Goal: Task Accomplishment & Management: Manage account settings

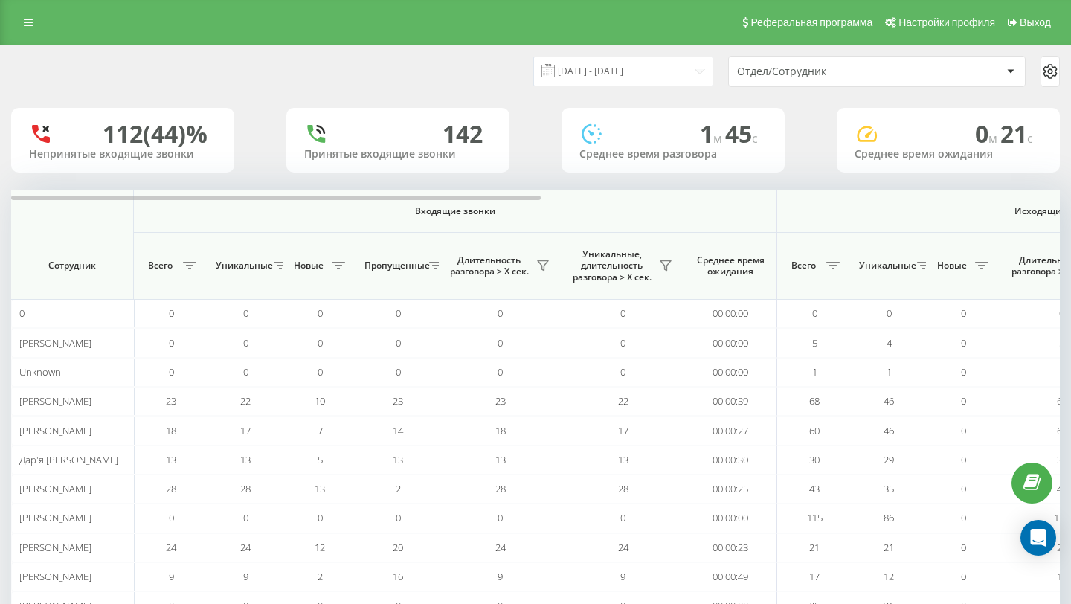
click at [840, 77] on div "Отдел/Сотрудник" at bounding box center [826, 71] width 178 height 13
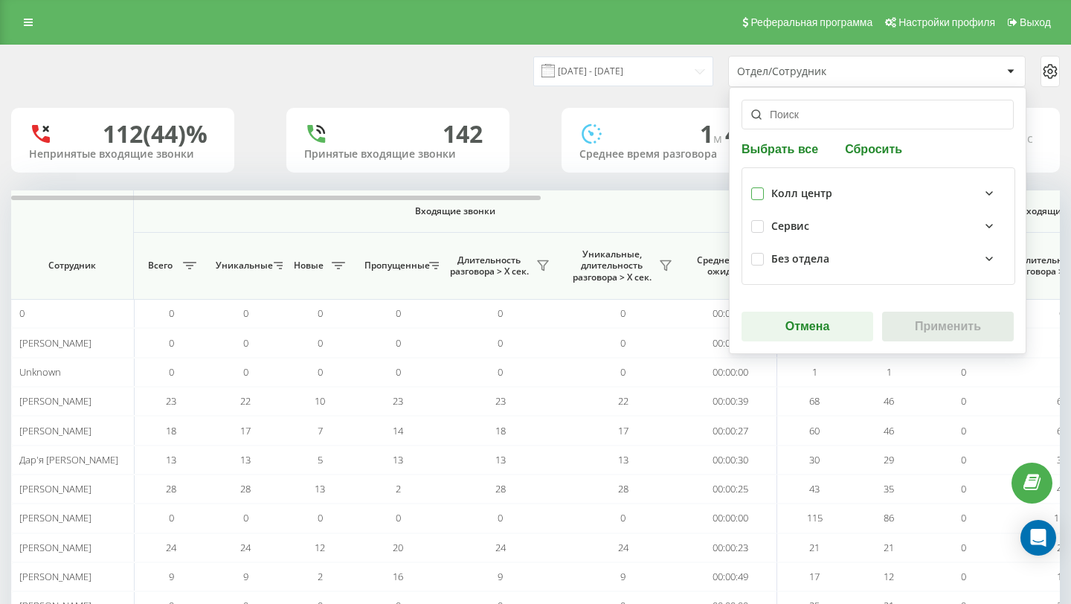
click at [760, 188] on label at bounding box center [758, 188] width 13 height 0
checkbox input "true"
click at [925, 321] on button "Применить" at bounding box center [948, 327] width 132 height 30
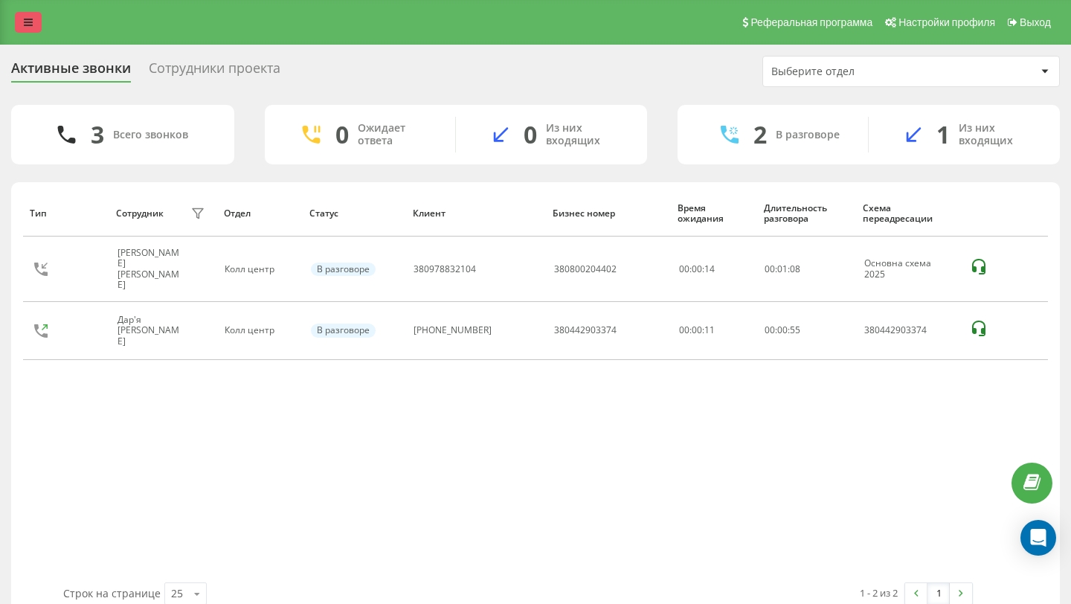
click at [25, 25] on icon at bounding box center [28, 22] width 9 height 10
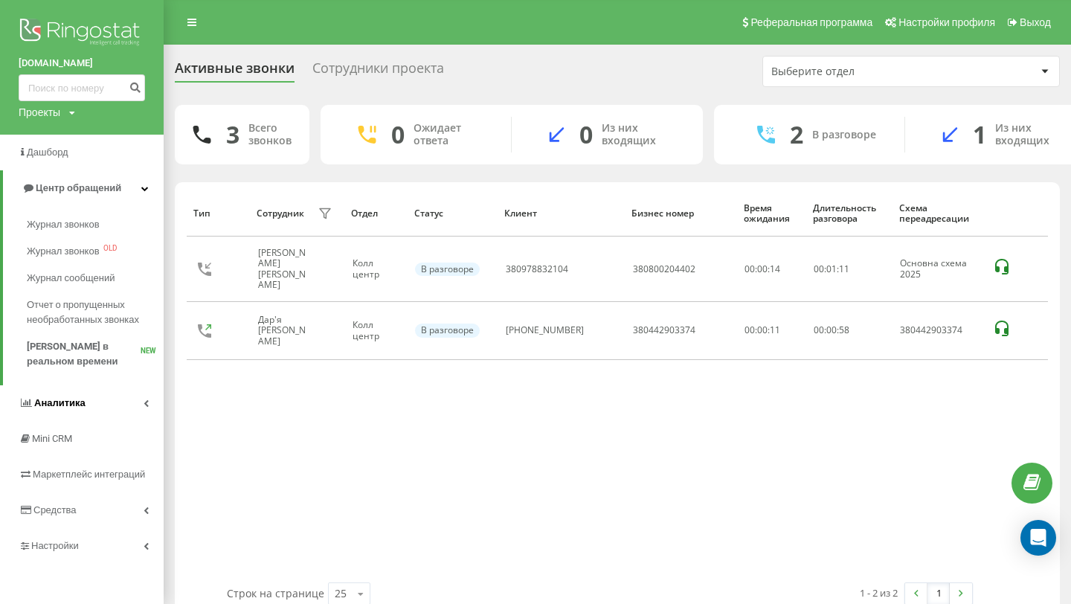
click at [75, 402] on span "Аналитика" at bounding box center [59, 402] width 51 height 11
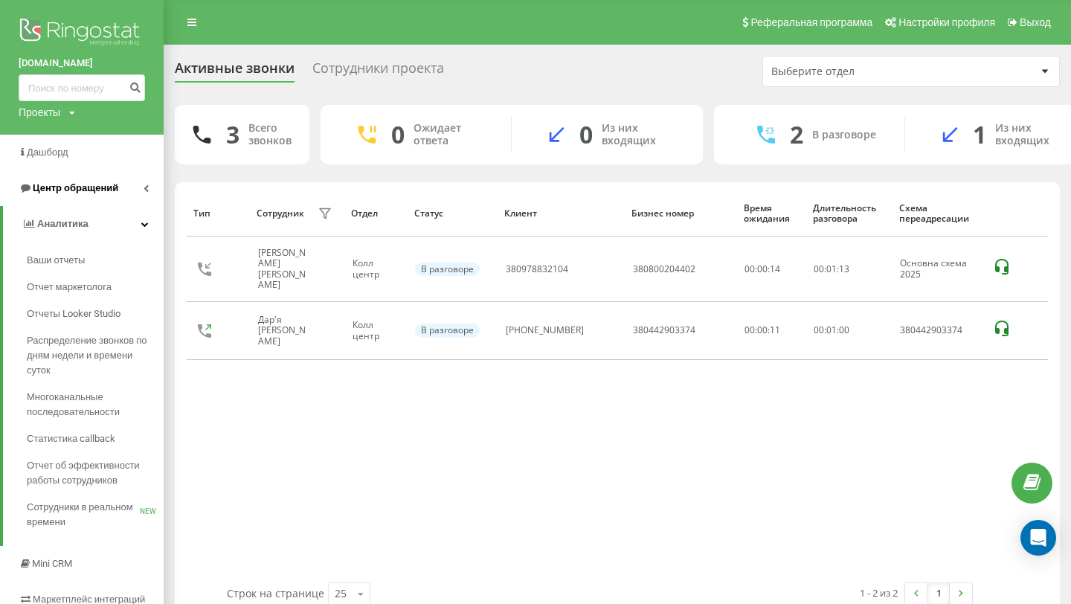
click at [80, 193] on span "Центр обращений" at bounding box center [76, 187] width 86 height 11
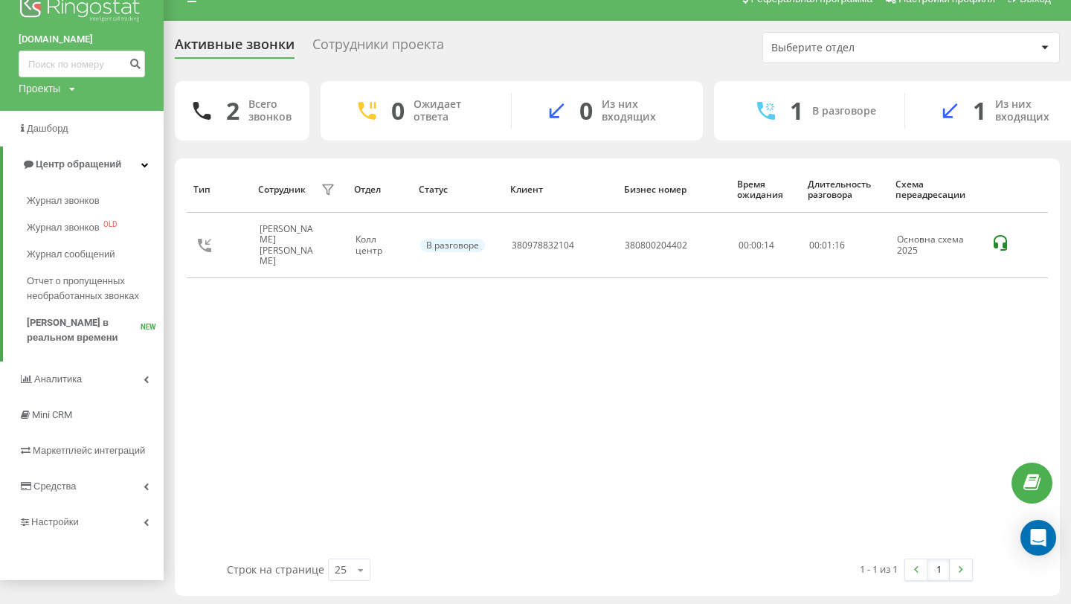
scroll to position [26, 0]
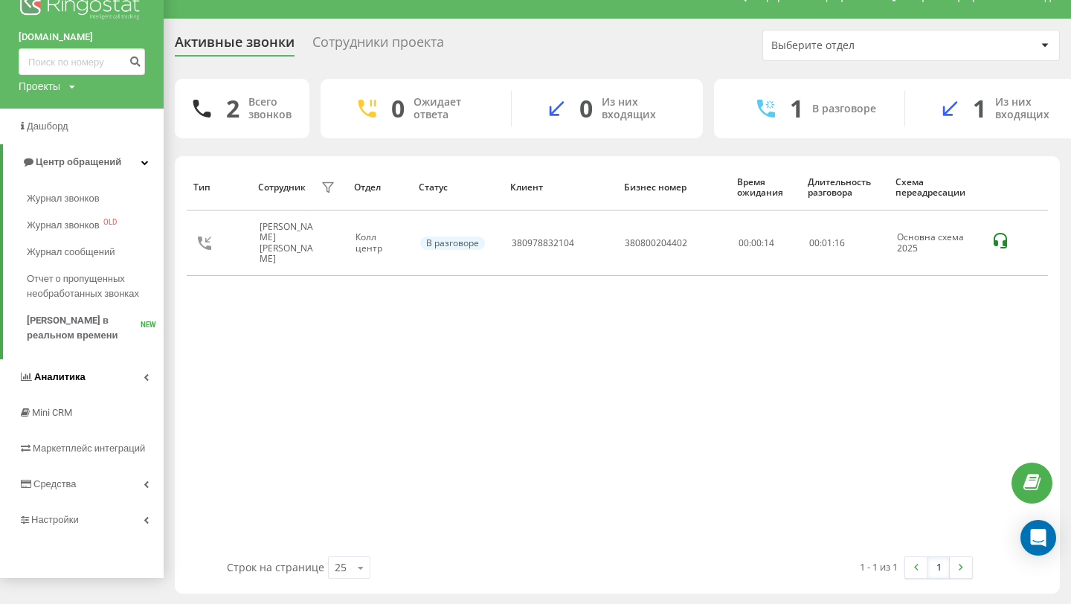
click at [65, 374] on span "Аналитика" at bounding box center [59, 376] width 51 height 11
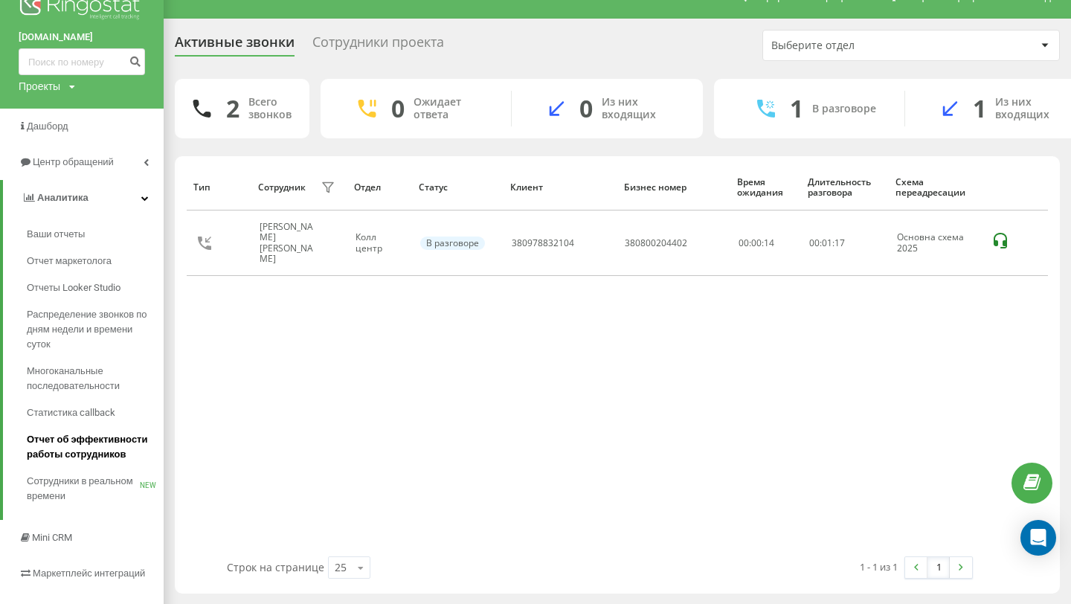
scroll to position [123, 0]
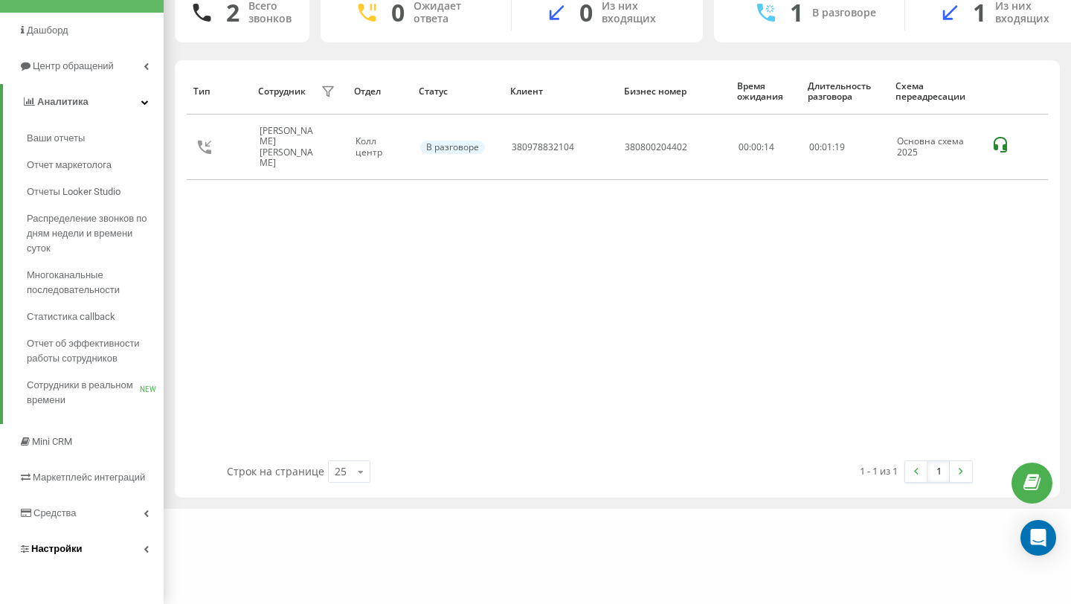
click at [94, 550] on link "Настройки" at bounding box center [82, 549] width 164 height 36
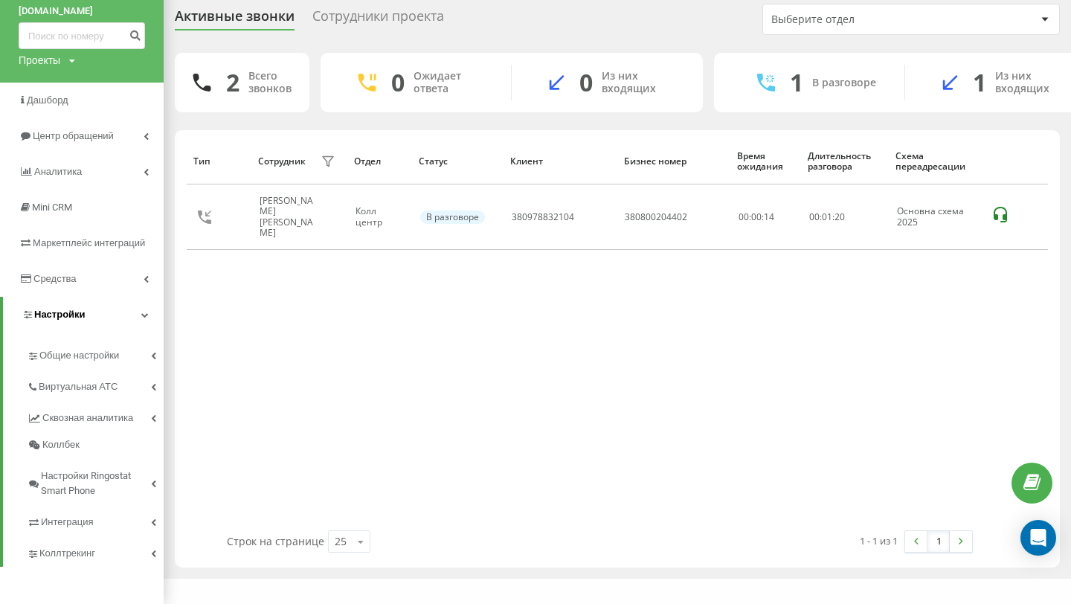
scroll to position [53, 0]
click at [114, 358] on span "Общие настройки" at bounding box center [81, 355] width 85 height 15
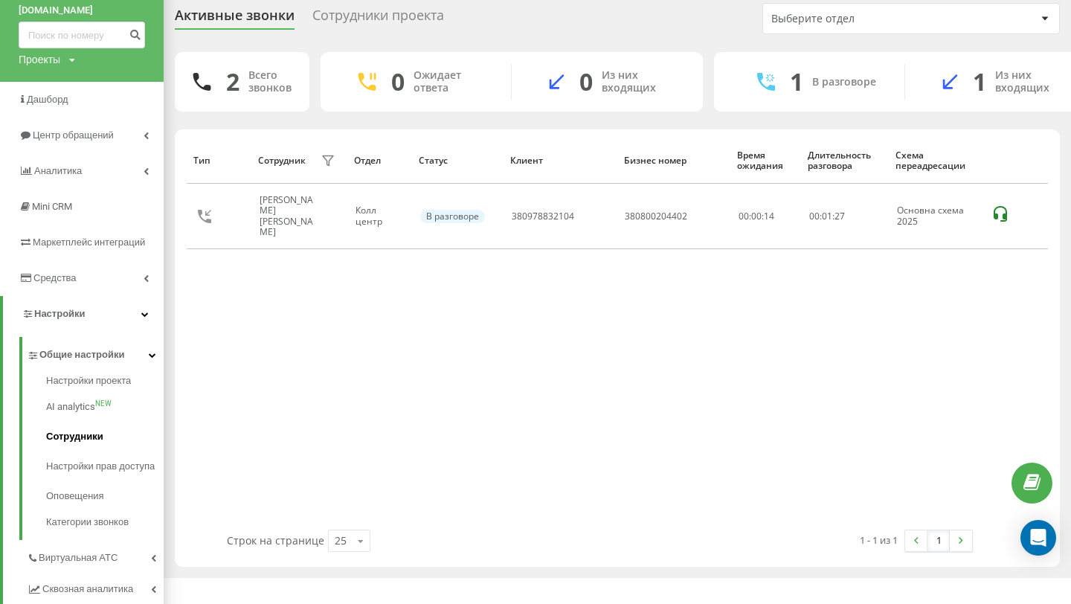
click at [79, 432] on span "Сотрудники" at bounding box center [74, 436] width 57 height 15
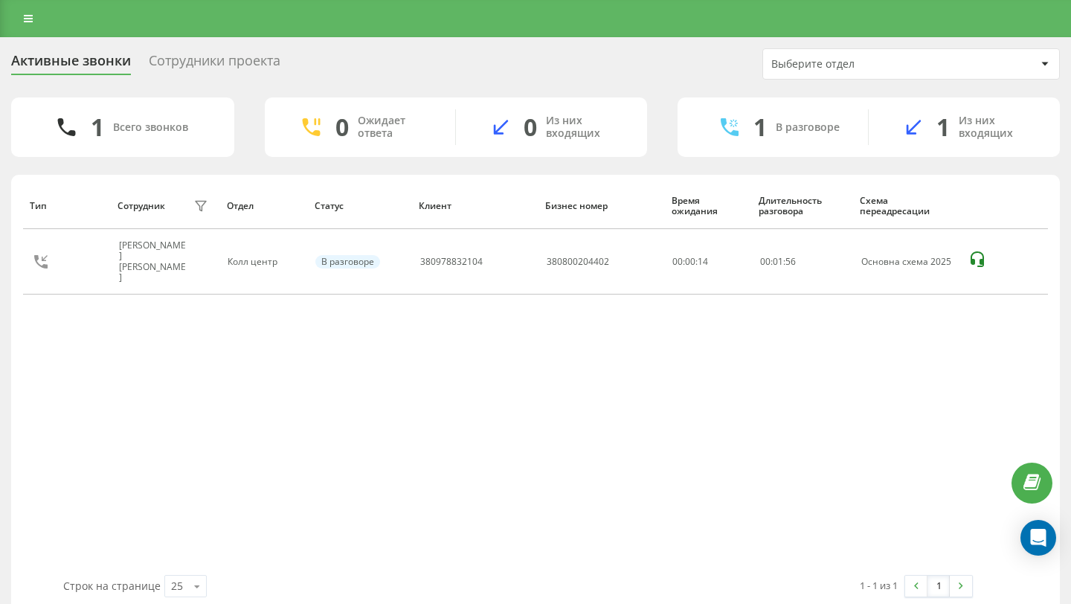
click at [243, 65] on div "Сотрудники проекта" at bounding box center [215, 64] width 132 height 23
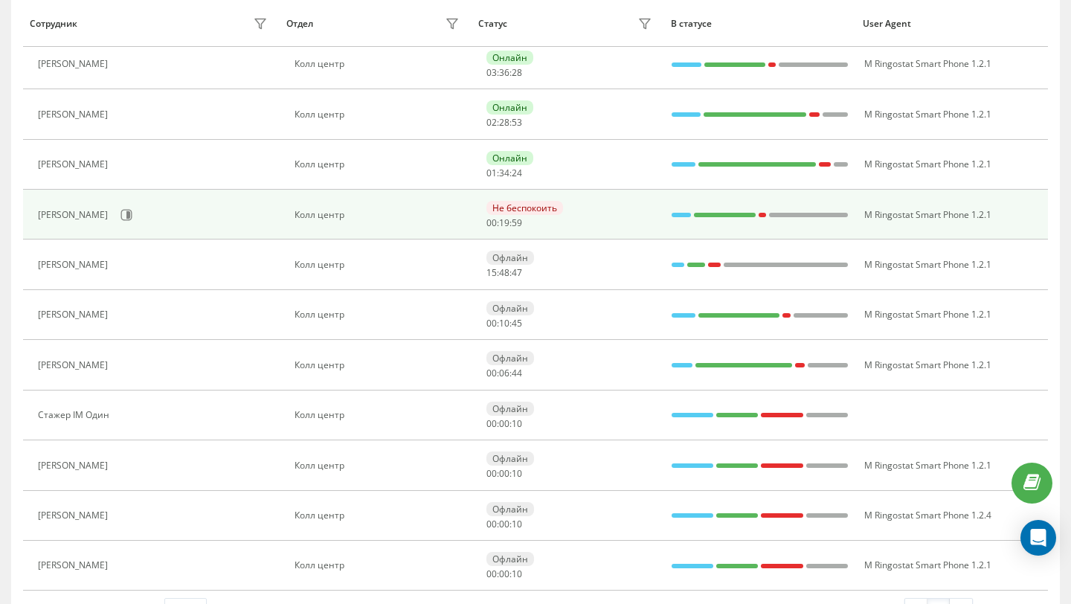
scroll to position [548, 0]
click at [540, 211] on div "Не беспокоить" at bounding box center [525, 209] width 77 height 14
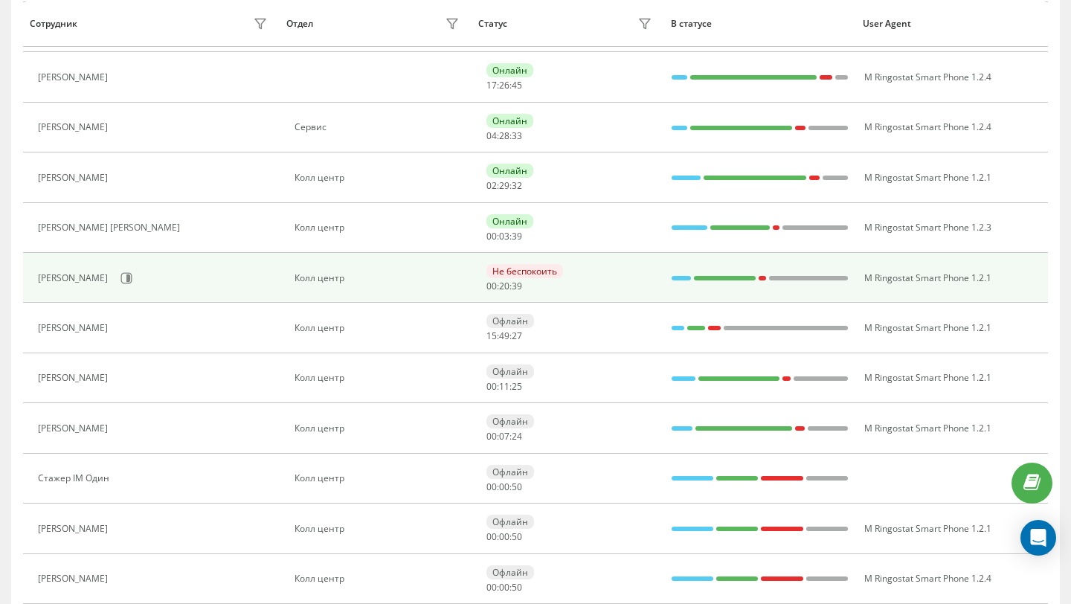
scroll to position [435, 0]
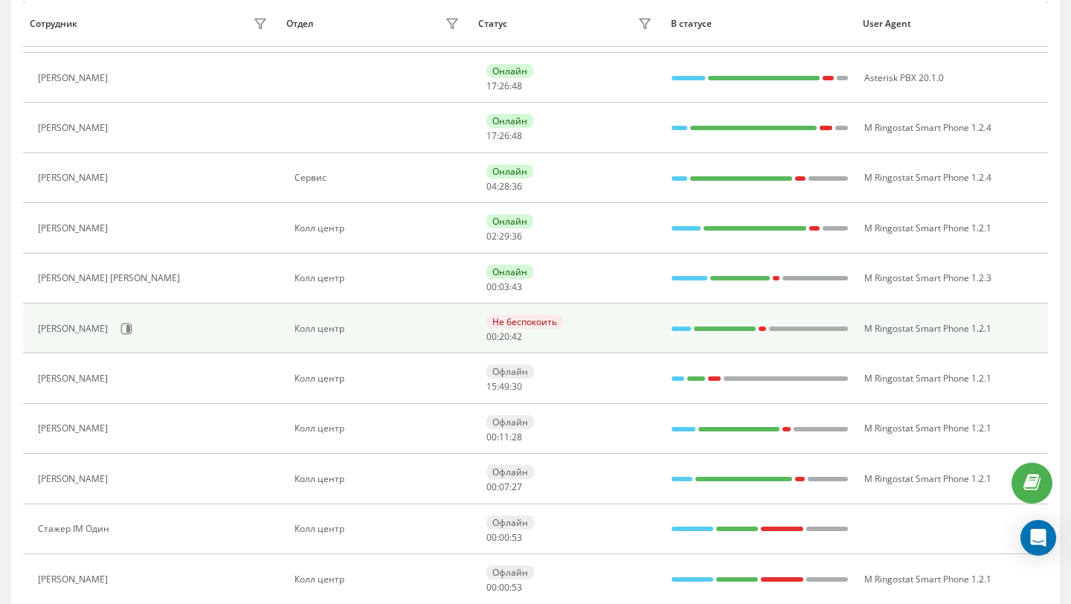
click at [511, 320] on div "Не беспокоить" at bounding box center [525, 322] width 77 height 14
click at [129, 331] on icon at bounding box center [127, 329] width 12 height 12
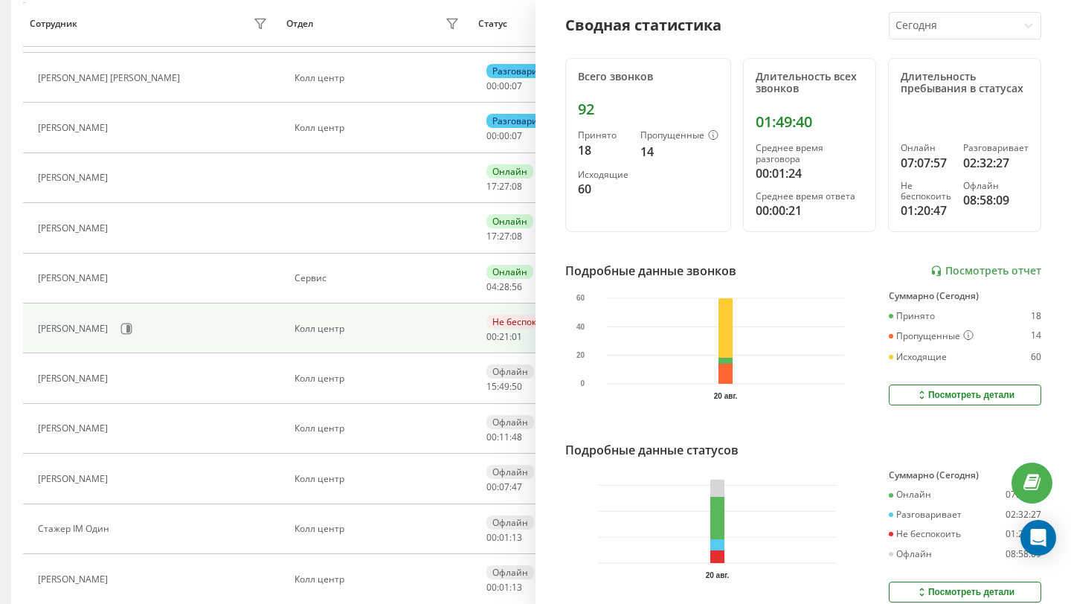
scroll to position [213, 0]
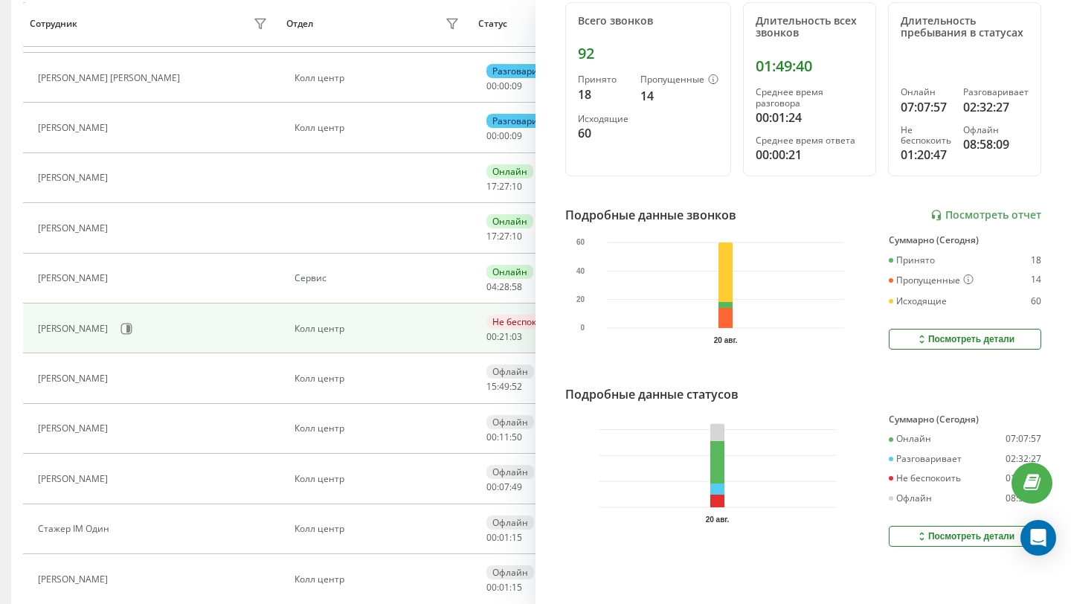
click at [937, 539] on div "Посмотреть детали" at bounding box center [965, 537] width 99 height 12
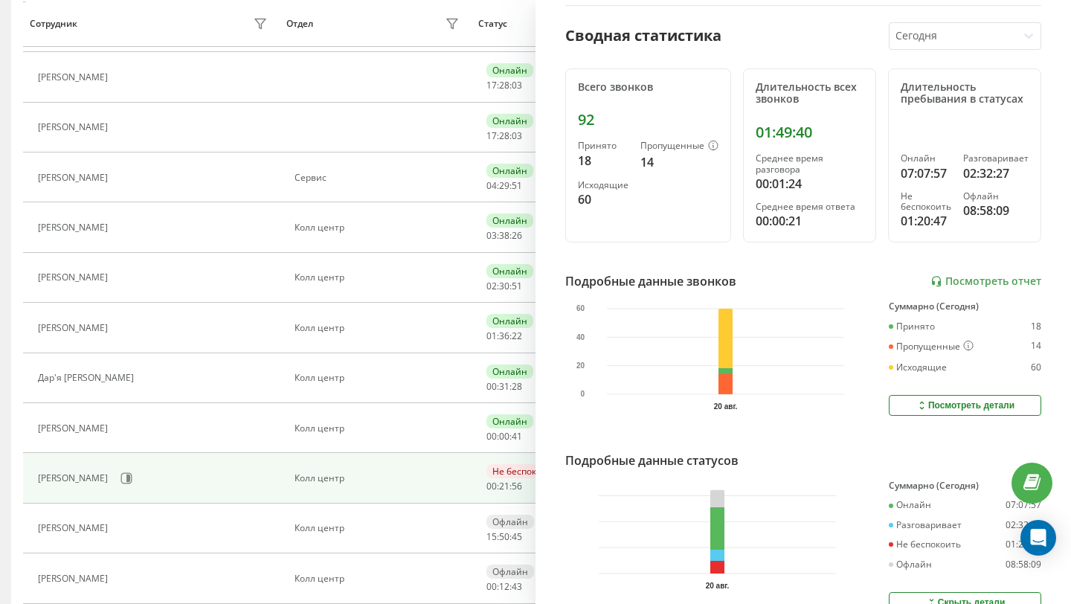
scroll to position [150, 0]
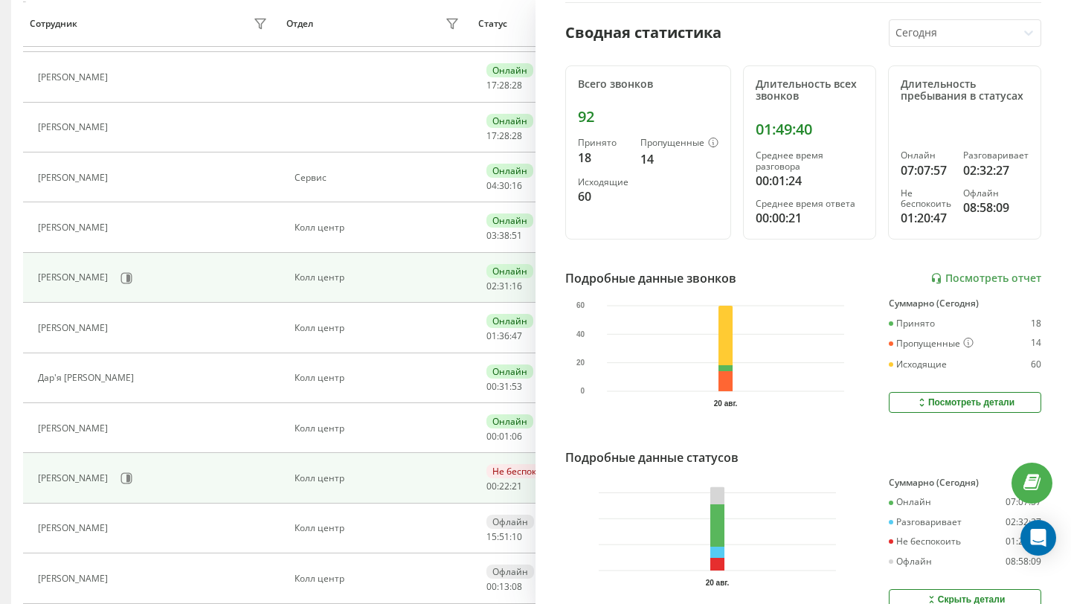
click at [278, 292] on td "[PERSON_NAME]" at bounding box center [151, 278] width 257 height 50
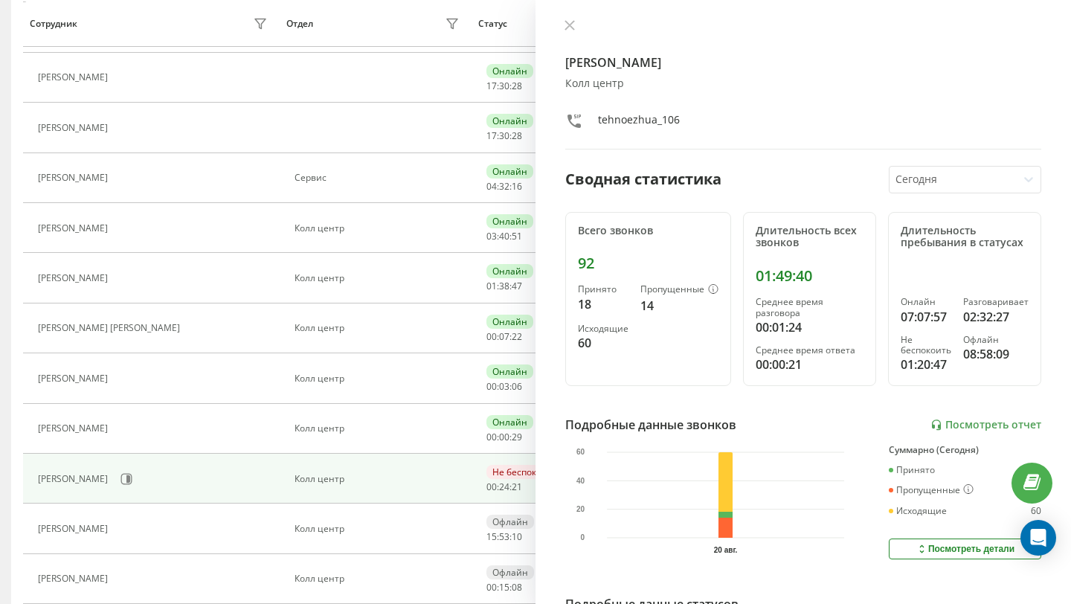
scroll to position [0, 0]
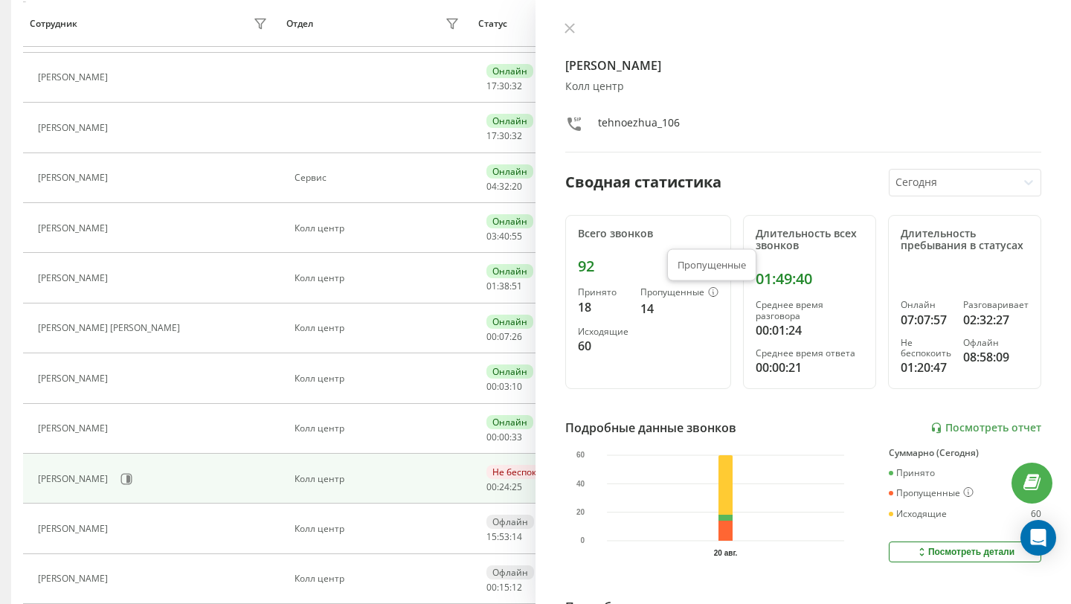
click at [708, 291] on icon at bounding box center [713, 292] width 10 height 10
click at [713, 292] on icon at bounding box center [713, 293] width 1 height 2
click at [650, 293] on div "Пропущенные" at bounding box center [680, 293] width 78 height 12
drag, startPoint x: 641, startPoint y: 294, endPoint x: 660, endPoint y: 304, distance: 21.0
click at [661, 305] on div "Пропущенные 14" at bounding box center [680, 302] width 78 height 30
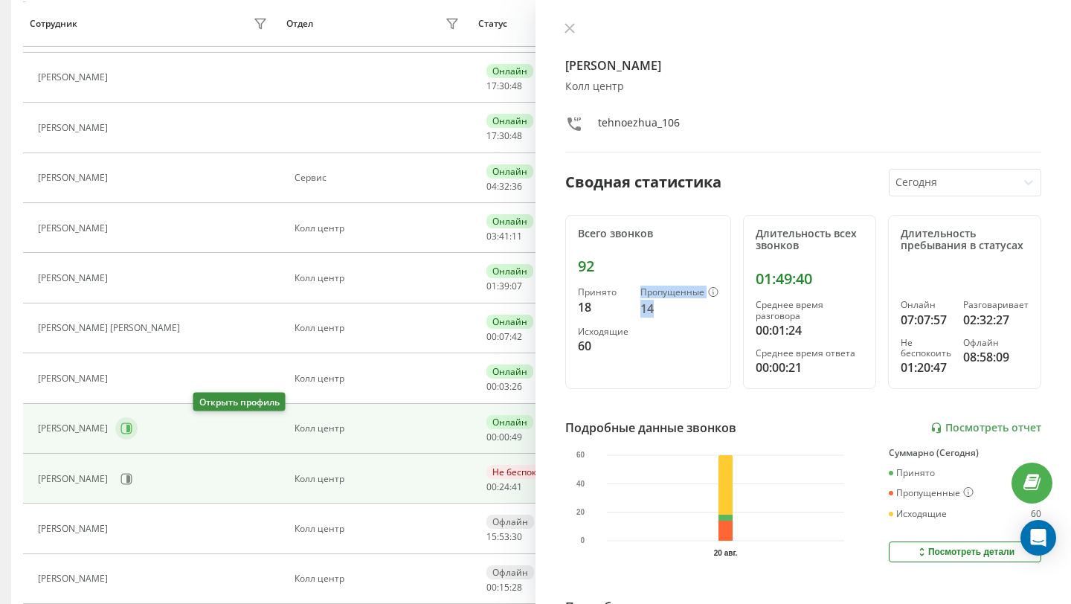
click at [130, 426] on icon at bounding box center [128, 428] width 4 height 7
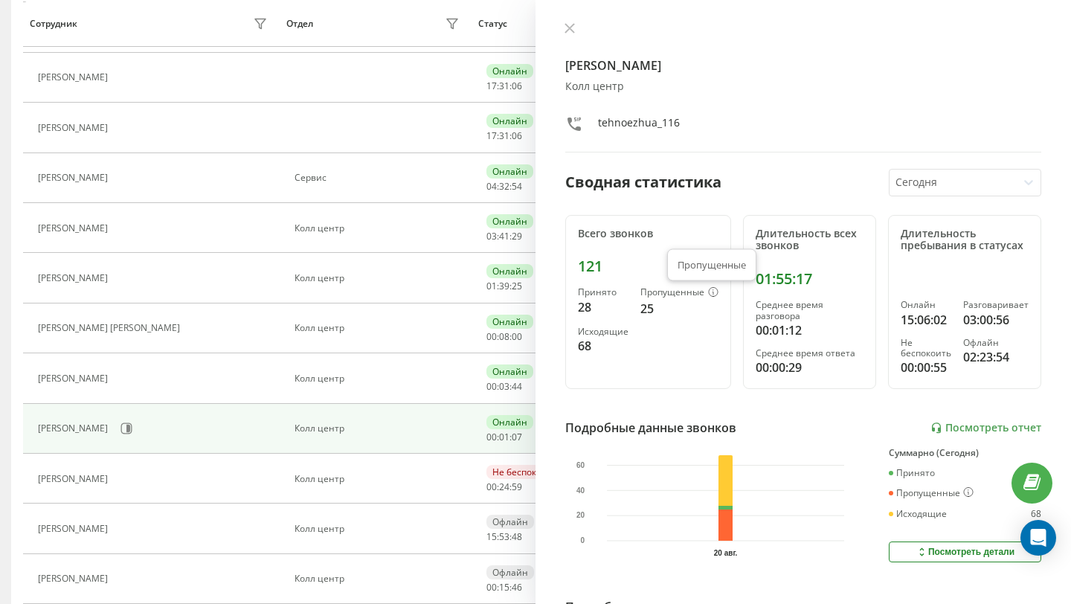
click at [711, 292] on icon at bounding box center [713, 292] width 10 height 10
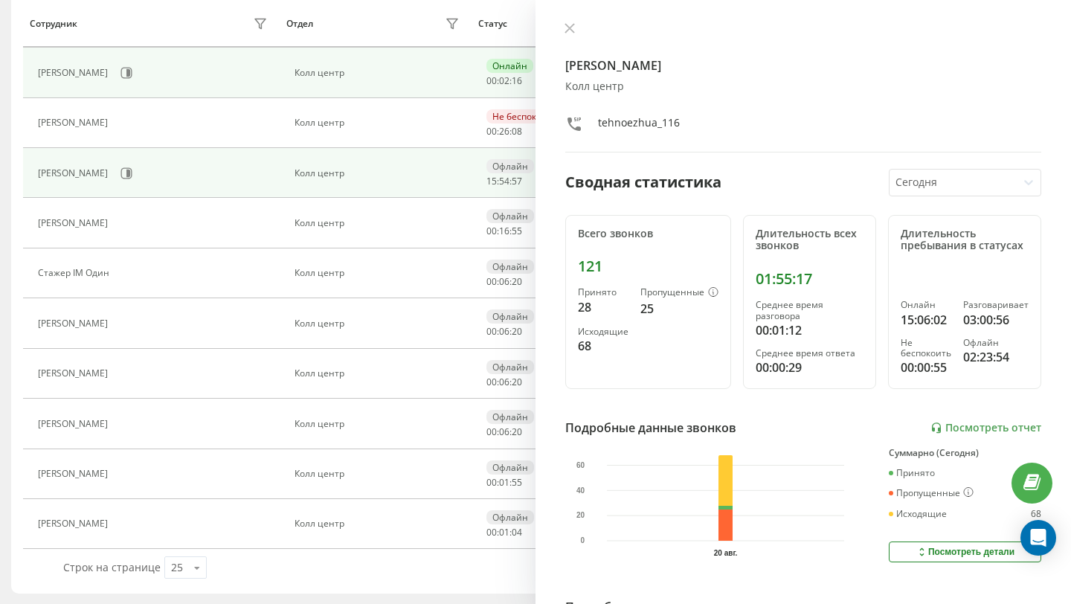
scroll to position [591, 0]
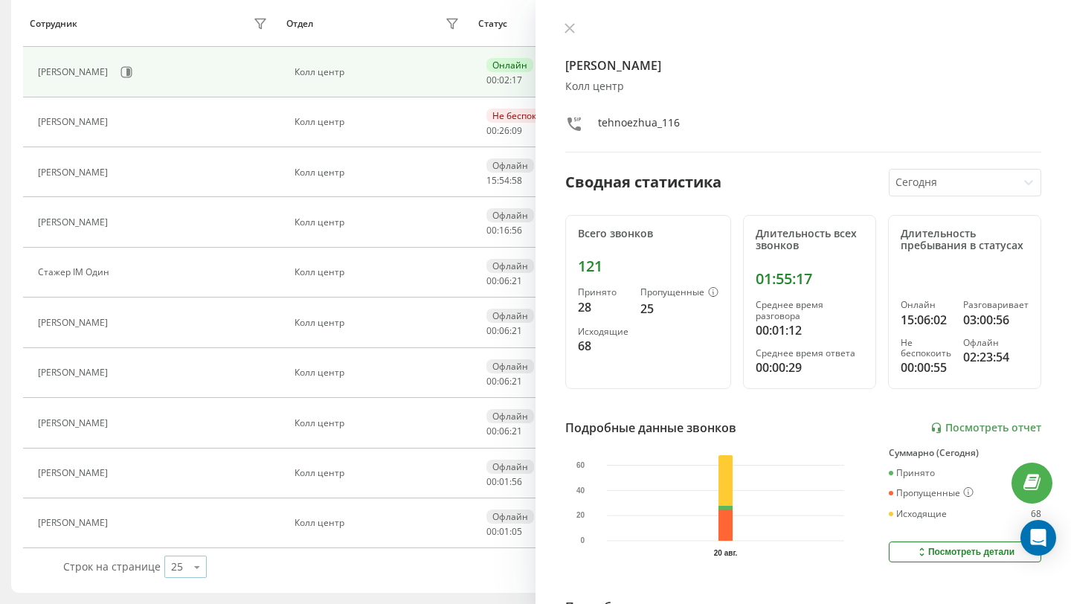
click at [186, 563] on icon at bounding box center [197, 567] width 22 height 29
click at [182, 527] on div "50" at bounding box center [185, 524] width 41 height 22
click at [568, 31] on icon at bounding box center [570, 28] width 10 height 10
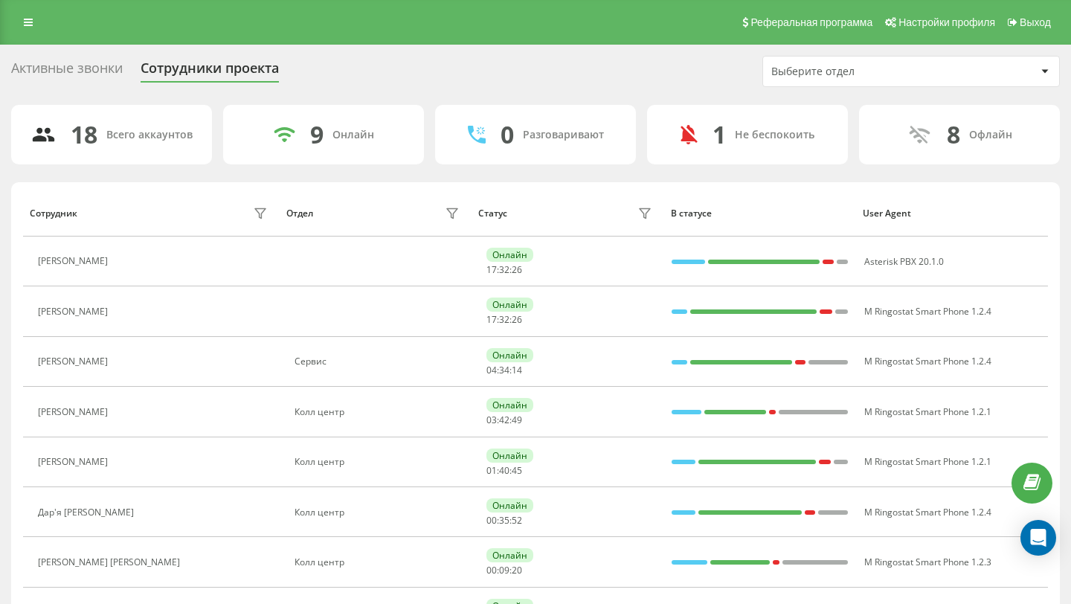
click at [356, 143] on div "9 Онлайн" at bounding box center [323, 135] width 201 height 60
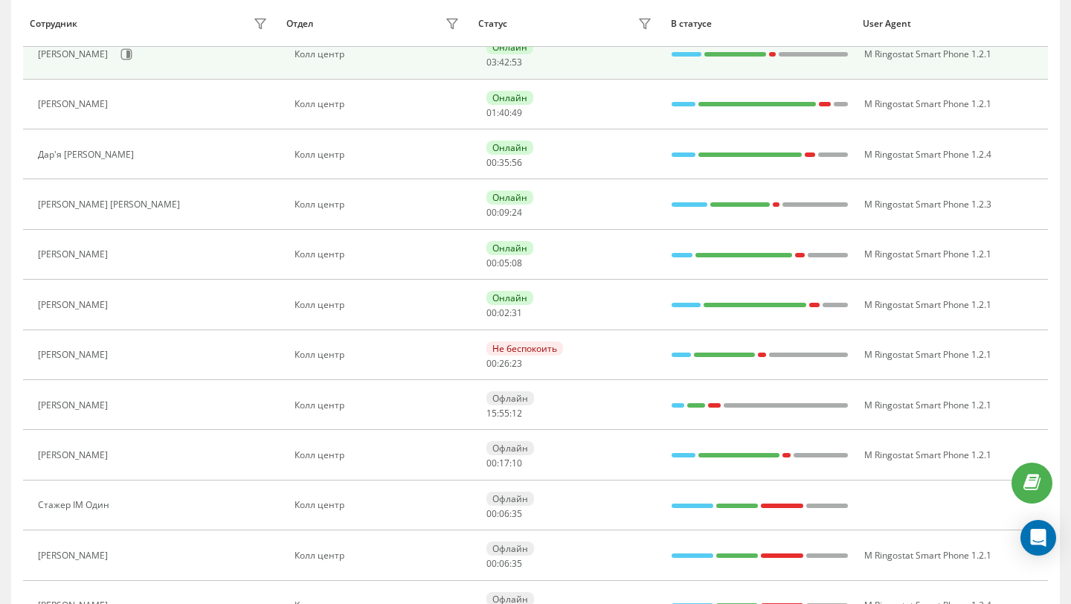
scroll to position [365, 0]
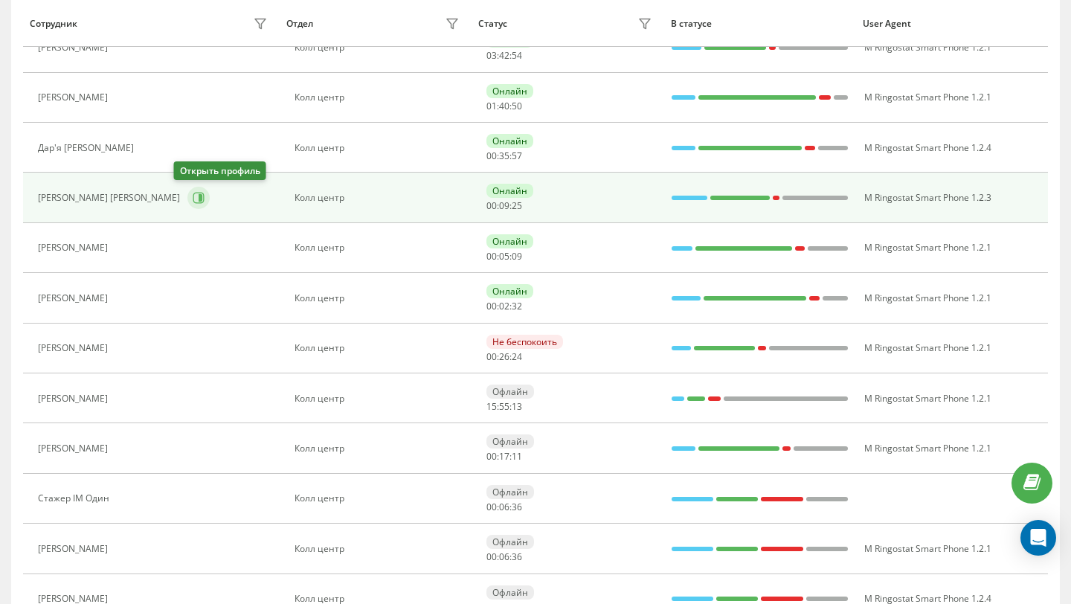
click at [199, 202] on icon at bounding box center [201, 197] width 4 height 7
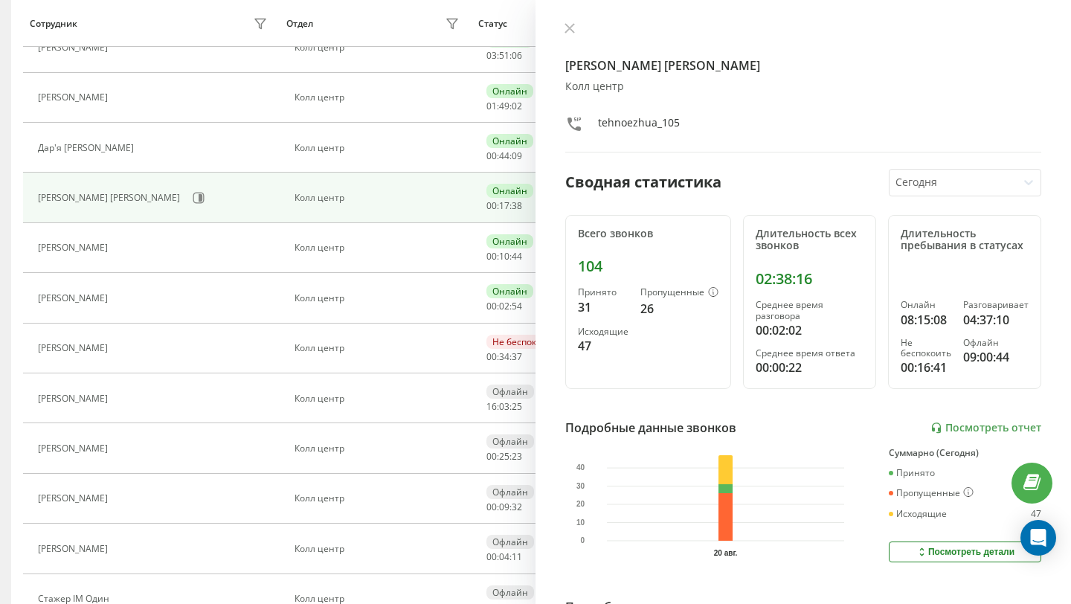
scroll to position [63, 0]
